Goal: Check status: Check status

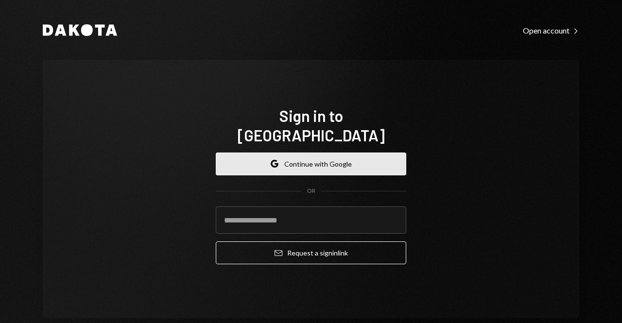
click at [329, 158] on button "Google Continue with Google" at bounding box center [311, 164] width 190 height 23
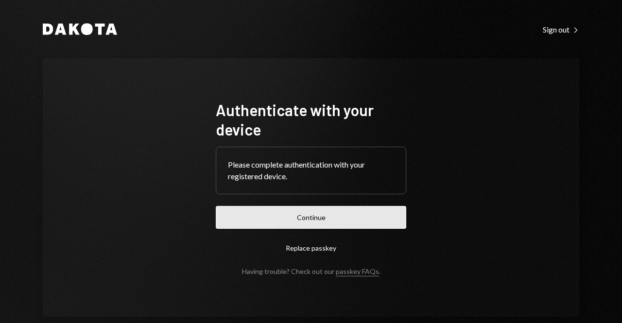
click at [286, 217] on button "Continue" at bounding box center [311, 217] width 190 height 23
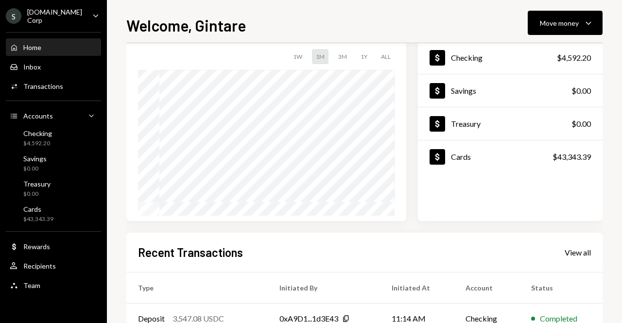
scroll to position [194, 0]
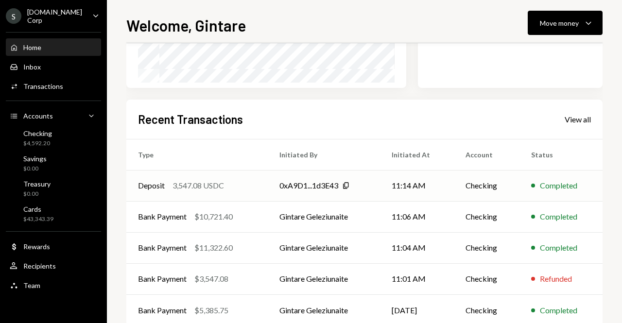
click at [544, 189] on div "Completed" at bounding box center [558, 186] width 37 height 12
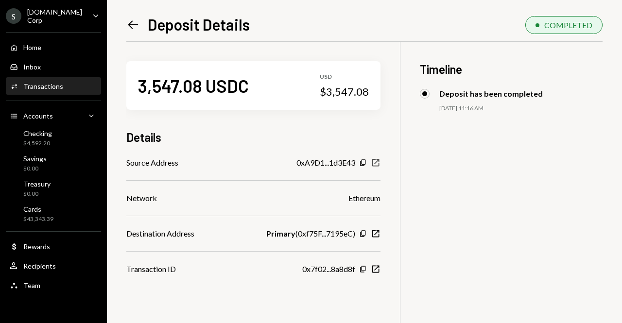
click at [380, 163] on icon "New Window" at bounding box center [376, 163] width 10 height 10
